Goal: Entertainment & Leisure: Browse casually

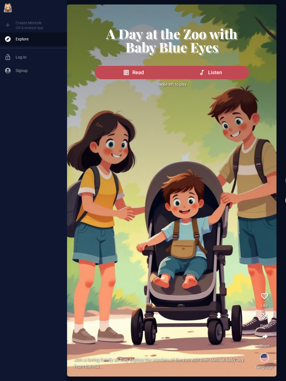
click at [112, 79] on button "Read" at bounding box center [133, 72] width 77 height 13
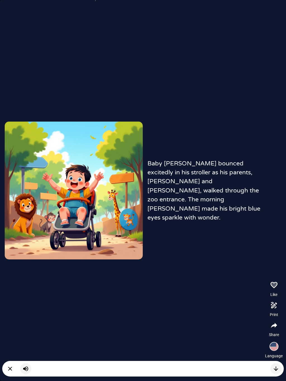
click at [271, 352] on button "button" at bounding box center [273, 346] width 13 height 13
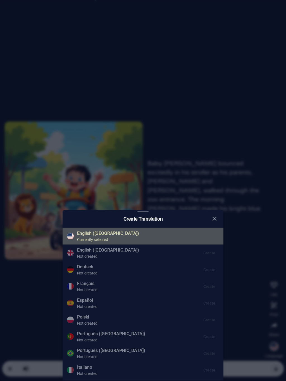
click at [276, 343] on div "Create Translation English ([GEOGRAPHIC_DATA]) Currently selected English ([GEO…" at bounding box center [143, 190] width 286 height 381
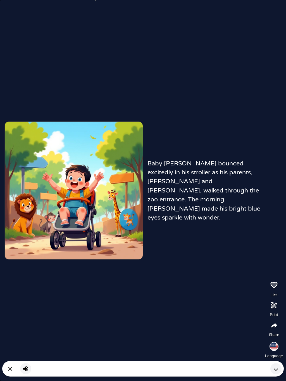
click at [273, 349] on div "button" at bounding box center [274, 346] width 8 height 8
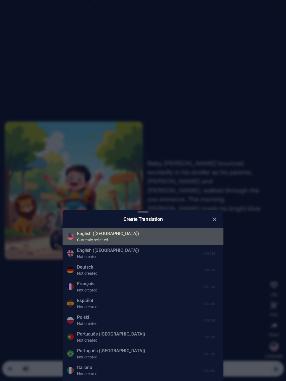
click at [210, 219] on button "close" at bounding box center [214, 219] width 9 height 9
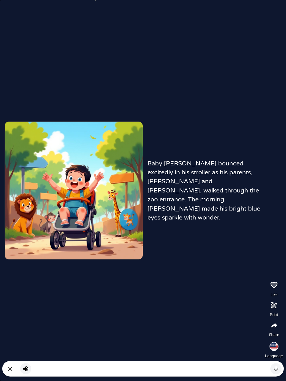
click at [61, 131] on picture at bounding box center [74, 191] width 138 height 138
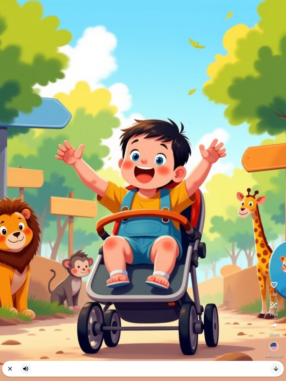
click at [25, 368] on icon "button" at bounding box center [25, 368] width 5 height 5
click at [26, 369] on icon "button" at bounding box center [25, 368] width 7 height 7
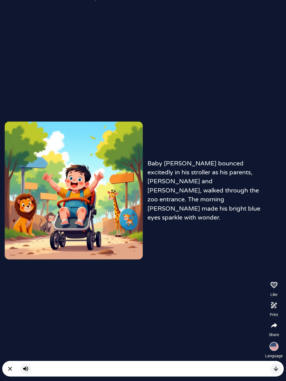
click at [273, 344] on div "button" at bounding box center [274, 346] width 8 height 8
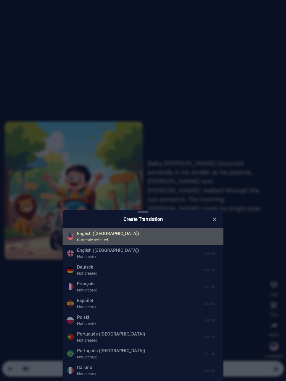
click at [115, 268] on ul "English ([GEOGRAPHIC_DATA]) Currently selected English ([GEOGRAPHIC_DATA]) Not …" at bounding box center [142, 303] width 161 height 155
click at [104, 253] on ul "English ([GEOGRAPHIC_DATA]) Currently selected English ([GEOGRAPHIC_DATA]) Not …" at bounding box center [142, 303] width 161 height 155
click at [251, 364] on div "Create Translation English ([GEOGRAPHIC_DATA]) Currently selected English ([GEO…" at bounding box center [143, 190] width 286 height 381
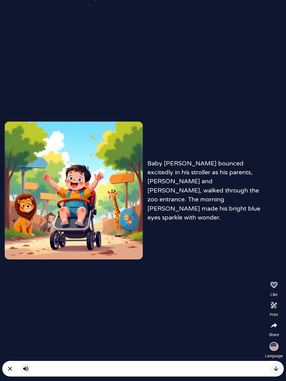
click at [275, 370] on icon "button" at bounding box center [275, 368] width 7 height 7
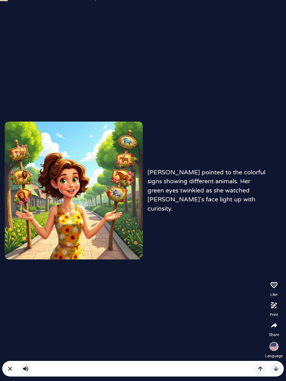
click at [274, 371] on icon "button" at bounding box center [275, 368] width 7 height 7
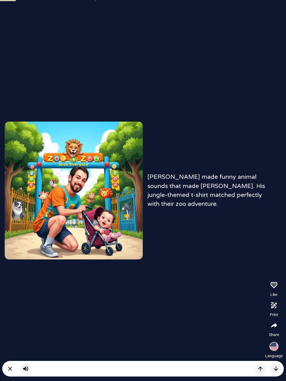
click at [264, 371] on button "button" at bounding box center [259, 368] width 11 height 11
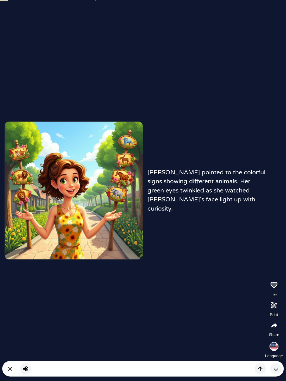
click at [18, 7] on div "[PERSON_NAME] pointed to the colorful signs showing different animals. Her gree…" at bounding box center [143, 190] width 286 height 381
